Goal: Task Accomplishment & Management: Use online tool/utility

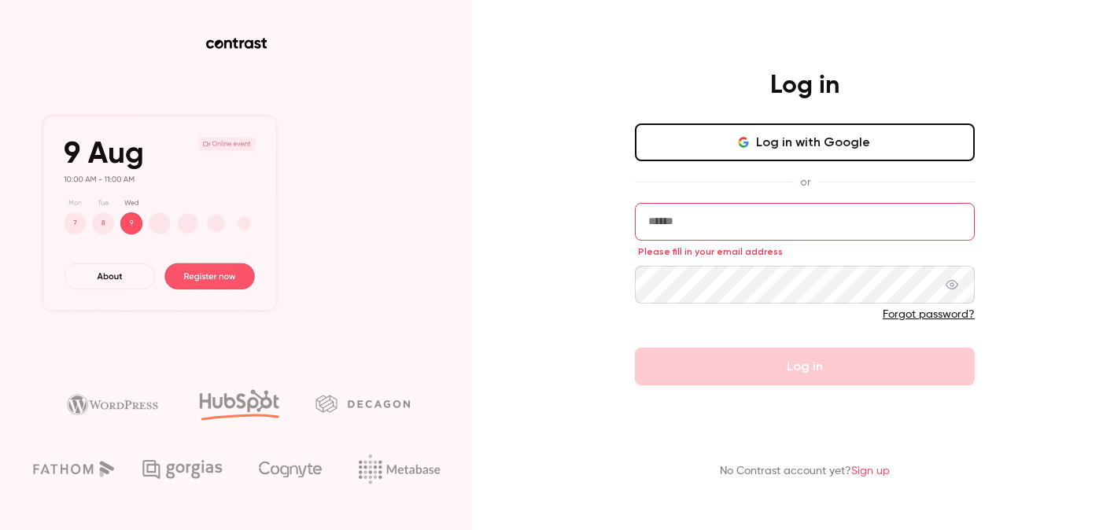
type input "**********"
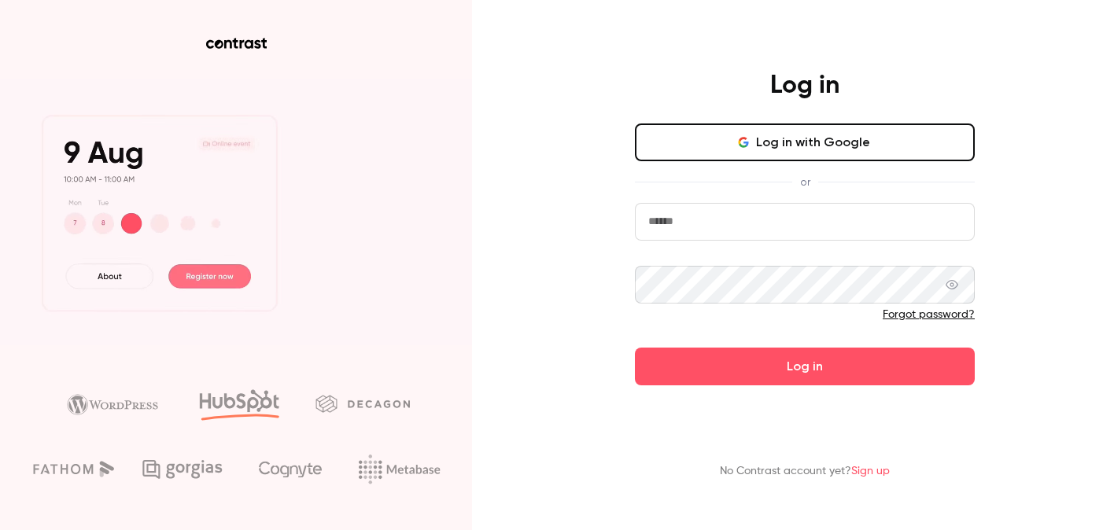
type input "**********"
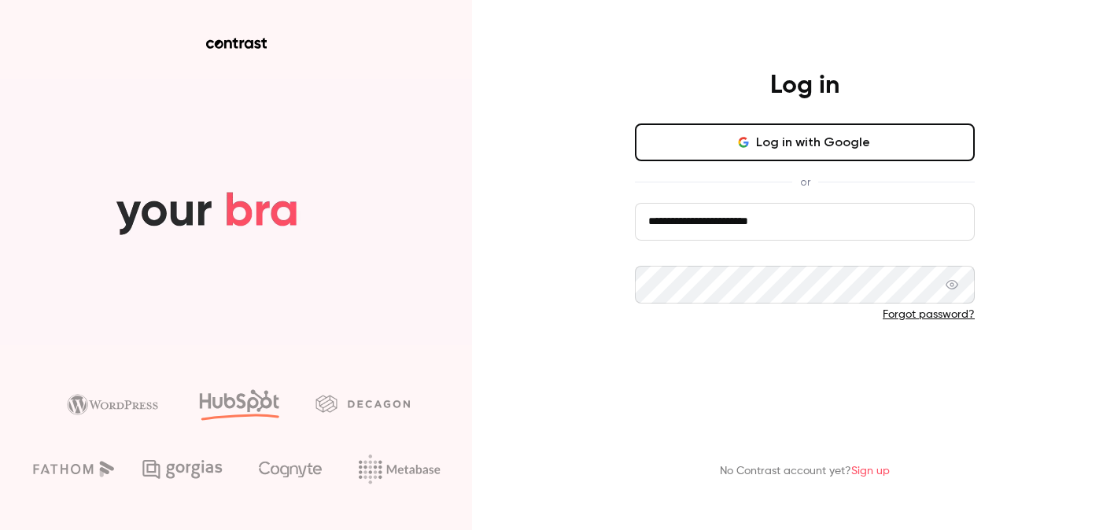
click at [827, 363] on button "Log in" at bounding box center [805, 367] width 340 height 38
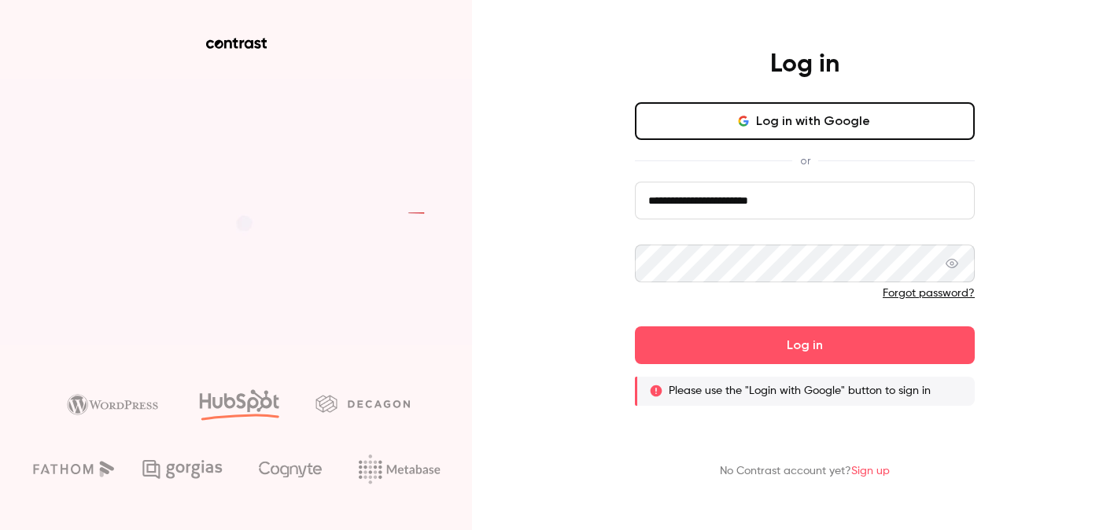
click at [759, 128] on button "Log in with Google" at bounding box center [805, 121] width 340 height 38
